Goal: Task Accomplishment & Management: Complete application form

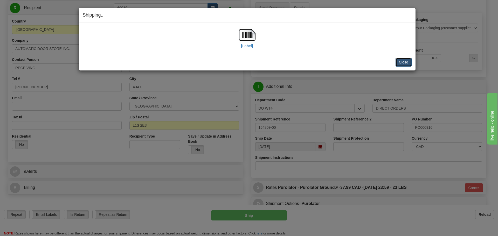
scroll to position [52, 0]
click at [402, 63] on button "Close" at bounding box center [404, 62] width 16 height 9
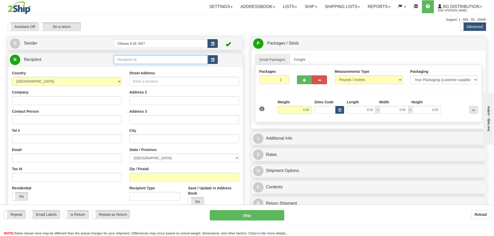
click at [148, 60] on input "text" at bounding box center [161, 59] width 94 height 9
type input "52004"
click at [294, 14] on div "Toggle navigation Settings Shipping Preferences Fields Preferences New" at bounding box center [247, 147] width 494 height 295
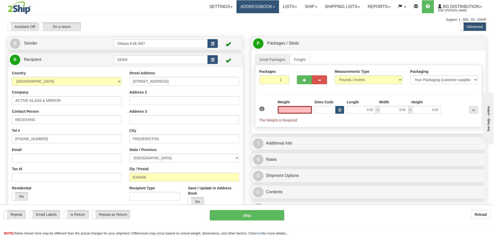
type input "0.00"
drag, startPoint x: 271, startPoint y: 80, endPoint x: 380, endPoint y: 132, distance: 120.1
click at [350, 106] on div "Packages 1 1 Measurements Type" at bounding box center [368, 96] width 227 height 62
type input "3"
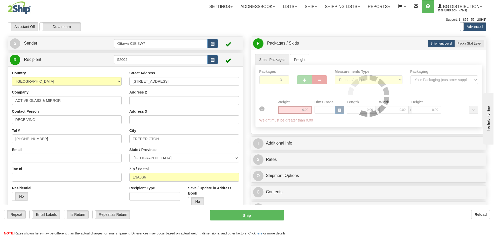
click at [250, 85] on div "P Packages / Skids 1 Packages - Weight: 0.00 Lbs 1 Skids - Weight: NaN Lbs Ship…" at bounding box center [368, 128] width 243 height 182
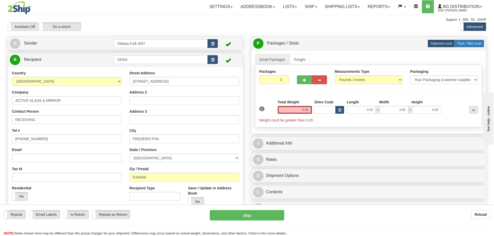
click at [463, 42] on span "Pack / Skid Level" at bounding box center [470, 44] width 24 height 4
radio input "true"
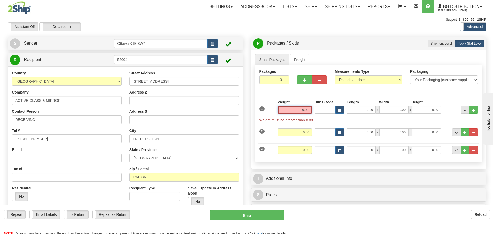
click at [301, 113] on input "0.00" at bounding box center [295, 110] width 34 height 8
type input "0.00"
click at [295, 112] on input "0.00" at bounding box center [295, 110] width 34 height 8
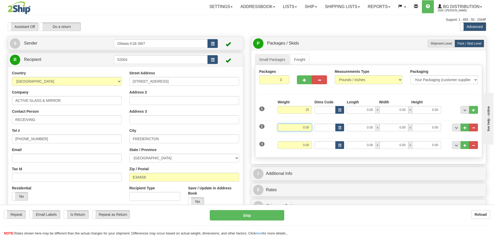
type input "25.00"
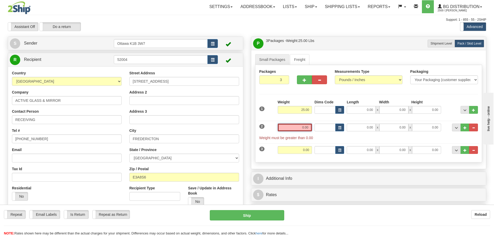
click at [307, 130] on input "0.00" at bounding box center [295, 128] width 34 height 8
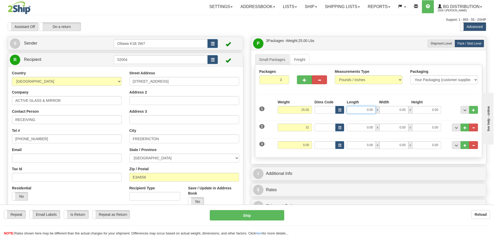
type input "31.00"
click at [364, 110] on input "0.00" at bounding box center [361, 110] width 29 height 8
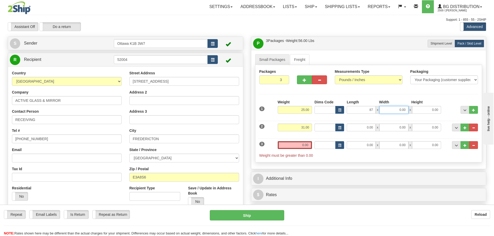
type input "87.00"
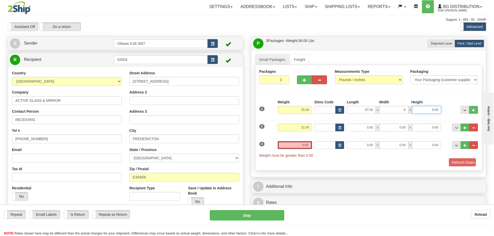
type input "6.00"
type input "3.00"
click at [361, 128] on input "0.00" at bounding box center [361, 128] width 29 height 8
type input "87.00"
type input "6.00"
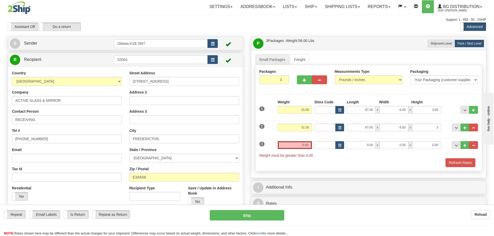
type input "3.00"
click at [373, 170] on div "Packages 3 3 Measurements Type" at bounding box center [368, 118] width 227 height 106
click at [299, 146] on input "0.00" at bounding box center [295, 145] width 34 height 8
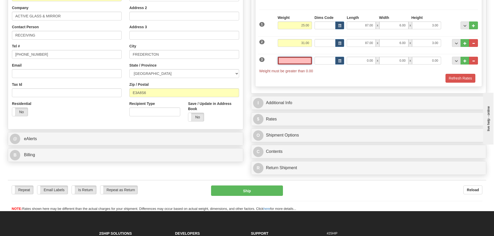
scroll to position [52, 0]
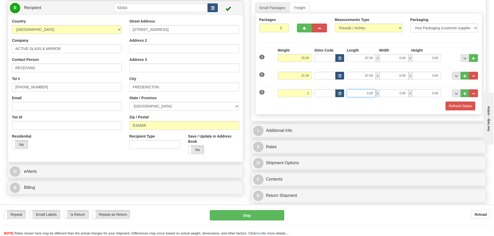
type input "2.00"
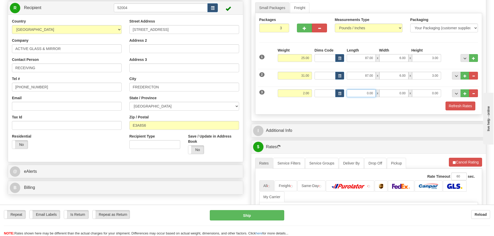
click at [363, 93] on input "0.00" at bounding box center [361, 94] width 29 height 8
type input "8.00"
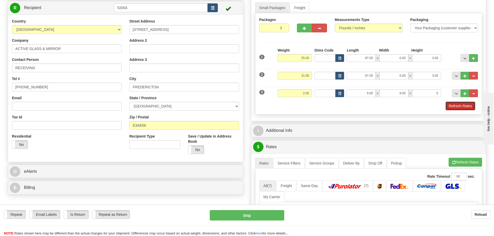
type input "5.00"
click at [451, 109] on button "Refresh Rates" at bounding box center [461, 106] width 30 height 9
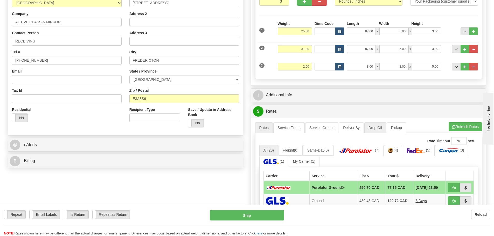
scroll to position [130, 0]
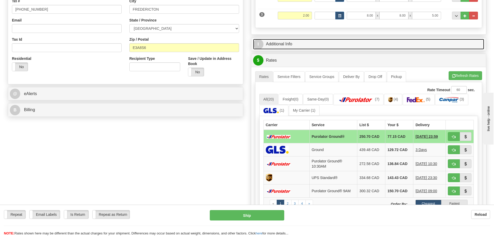
click at [327, 39] on link "I Additional Info" at bounding box center [368, 44] width 231 height 11
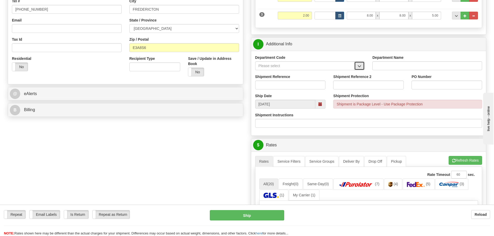
click at [364, 66] on button "button" at bounding box center [360, 66] width 10 height 9
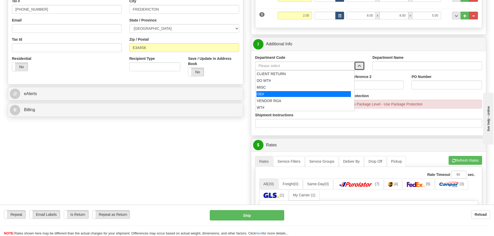
click at [315, 92] on div "OE#" at bounding box center [304, 94] width 94 height 6
type input "OE#"
type input "ORDERS"
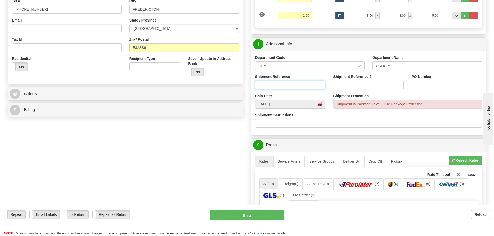
click at [301, 86] on input "Shipment Reference" at bounding box center [290, 85] width 71 height 9
type input "10202339-00"
click at [357, 83] on input "Shipment Reference 2" at bounding box center [368, 85] width 71 height 9
click at [417, 88] on input "PO Number" at bounding box center [447, 85] width 71 height 9
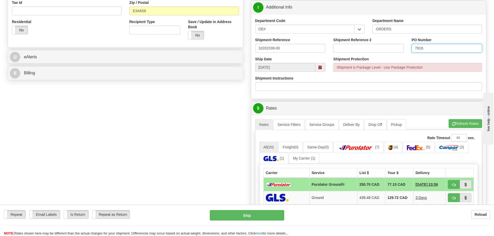
scroll to position [260, 0]
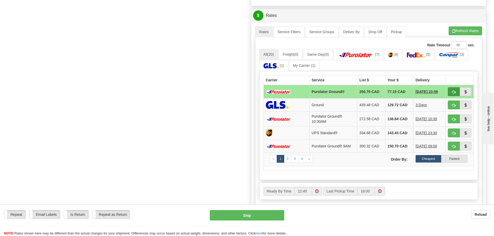
type input "7818."
click at [457, 93] on button "button" at bounding box center [454, 91] width 12 height 9
type input "260"
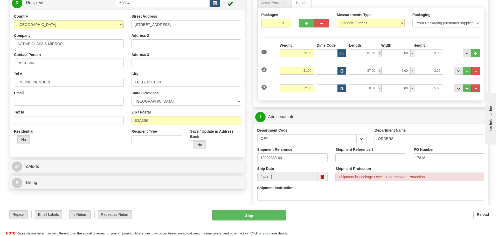
scroll to position [83, 0]
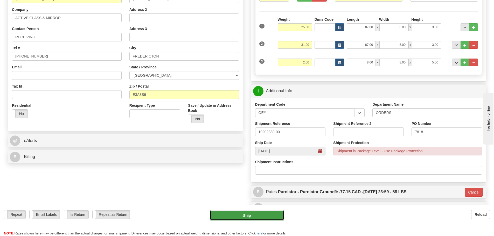
click at [244, 214] on button "Ship" at bounding box center [247, 215] width 74 height 10
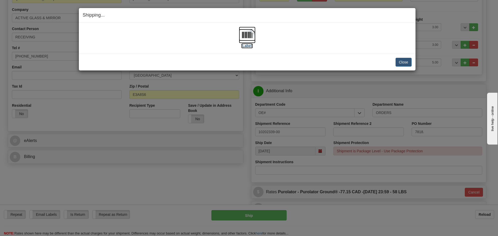
click at [248, 45] on label "[Label]" at bounding box center [247, 45] width 12 height 5
